Goal: Contribute content

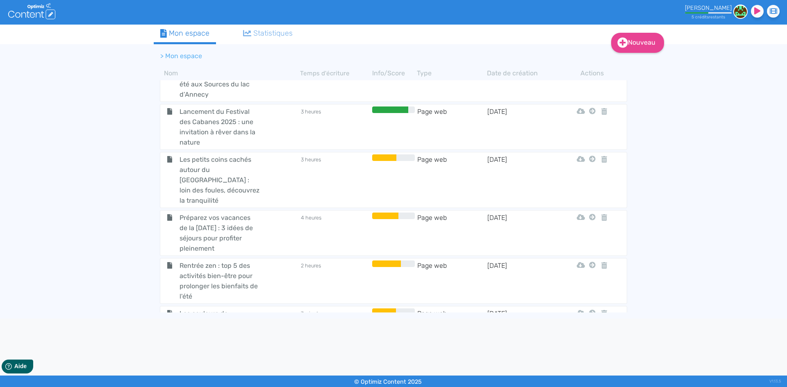
scroll to position [878, 0]
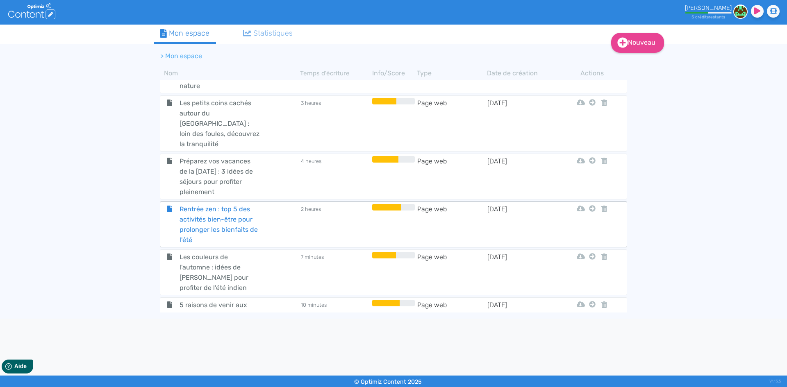
click at [215, 204] on span "Rentrée zen : top 5 des activités bien-être pour prolonger les bienfaits de l'é…" at bounding box center [219, 224] width 92 height 41
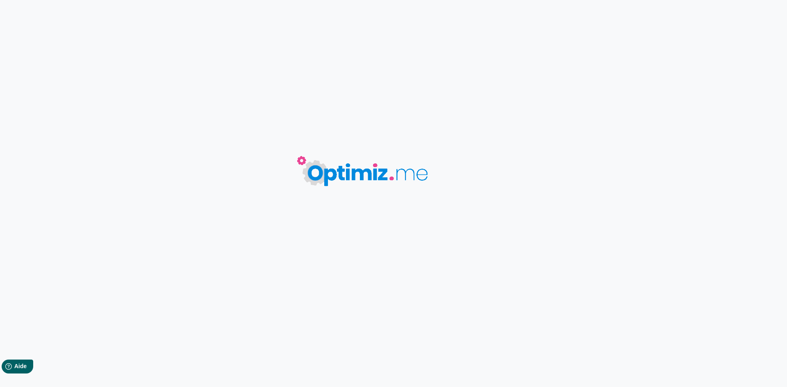
type input "Rentrée zen : top 5 des activités bien-être pour prolonger les bienfaits de l'é…"
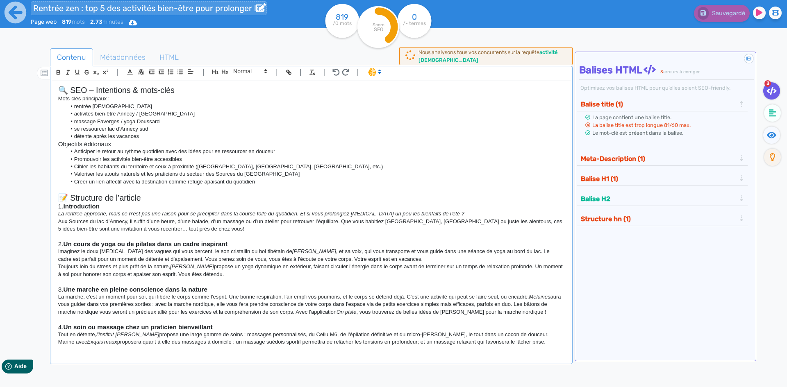
click at [137, 10] on input "Rentrée zen : top 5 des activités bien-être pour prolonger les bienfaits de l'é…" at bounding box center [149, 8] width 236 height 14
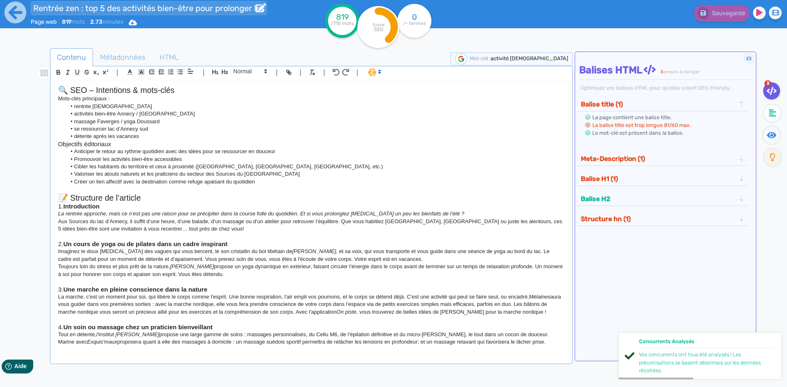
click at [143, 7] on input "Rentrée zen : top 5 des activités bien-être pour prolonger les bienfaits de l'é…" at bounding box center [149, 8] width 236 height 14
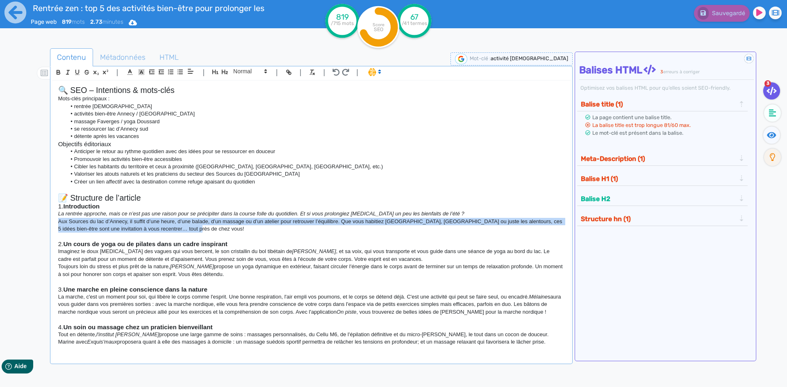
drag, startPoint x: 198, startPoint y: 228, endPoint x: 50, endPoint y: 221, distance: 148.1
click at [50, 221] on div "| | H3 H4 H5 H6 Normal | | | | 🔍 SEO – Intentions & mots-clés Mots-clés princip…" at bounding box center [311, 215] width 523 height 298
copy p "Aux Sources du lac d’Annecy, il suffit d’une heure, d’une balade, d’un massage …"
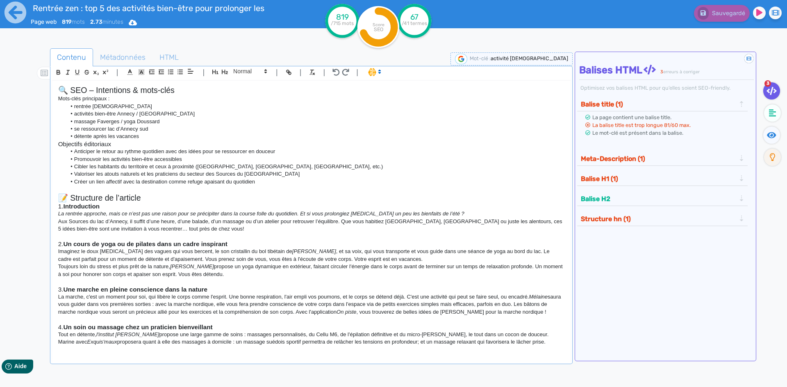
click at [234, 152] on li "Anticiper le retour au rythme quotidien avec des idées pour se ressourcer en do…" at bounding box center [315, 151] width 498 height 7
click at [175, 228] on p "Aux Sources du lac d’Annecy, il suffit d’une heure, d’une balade, d’un massage …" at bounding box center [311, 225] width 506 height 15
click at [177, 229] on p "Aux Sources du lac d’Annecy, il suffit d’une heure, d’une balade, d’un massage …" at bounding box center [311, 225] width 506 height 15
click at [179, 230] on p "Aux Sources du lac d’Annecy, il suffit d’une heure, d’une balade, d’un massage …" at bounding box center [311, 225] width 506 height 15
click at [191, 230] on p "Aux Sources du lac d’Annecy, il suffit d’une heure, d’une balade, d’un massage …" at bounding box center [311, 225] width 506 height 15
